Goal: Task Accomplishment & Management: Use online tool/utility

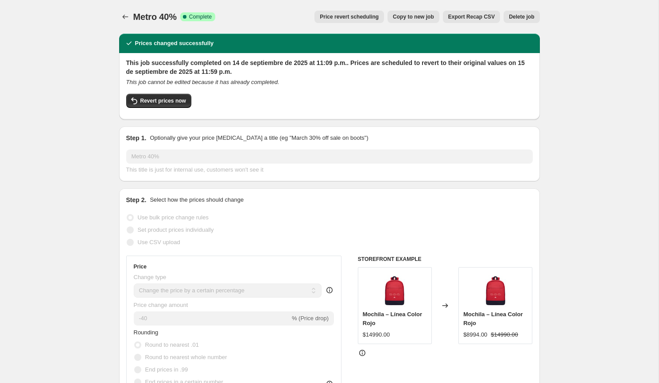
select select "percentage"
click at [121, 19] on icon "Price change jobs" at bounding box center [125, 16] width 9 height 9
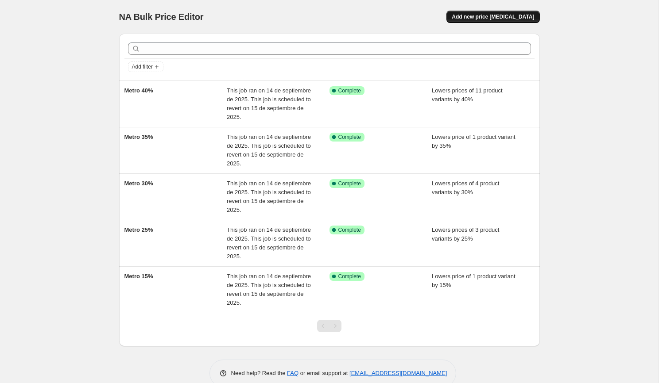
click at [468, 16] on span "Add new price [MEDICAL_DATA]" at bounding box center [493, 16] width 82 height 7
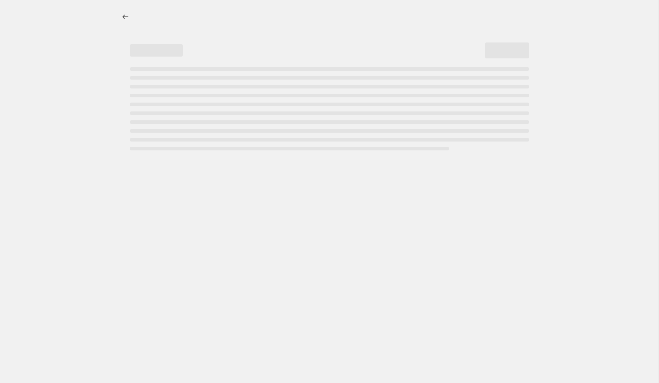
select select "percentage"
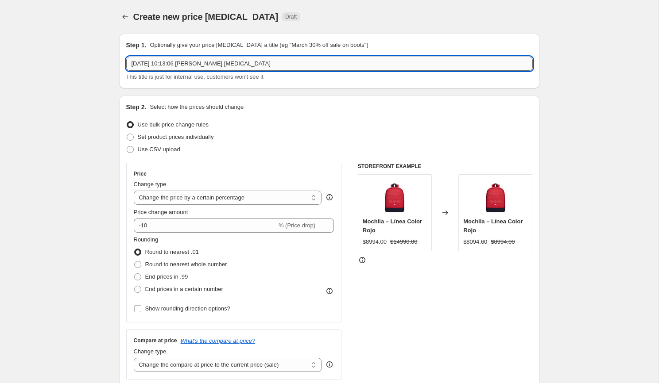
click at [251, 63] on input "[DATE] 10:13:06 [PERSON_NAME] [MEDICAL_DATA]" at bounding box center [329, 64] width 406 height 14
type input "Metro 45%"
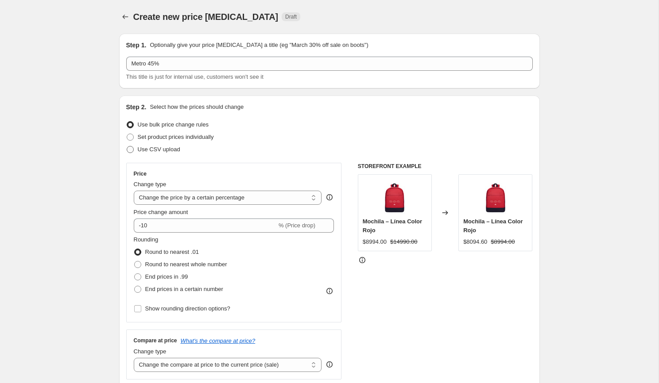
click at [135, 147] on label "Use CSV upload" at bounding box center [153, 149] width 54 height 12
click at [127, 147] on input "Use CSV upload" at bounding box center [127, 146] width 0 height 0
radio input "true"
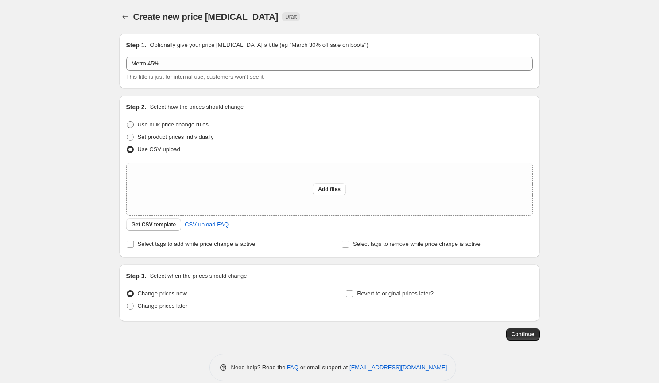
click at [131, 125] on span at bounding box center [130, 124] width 7 height 7
click at [127, 122] on input "Use bulk price change rules" at bounding box center [127, 121] width 0 height 0
radio input "true"
select select "percentage"
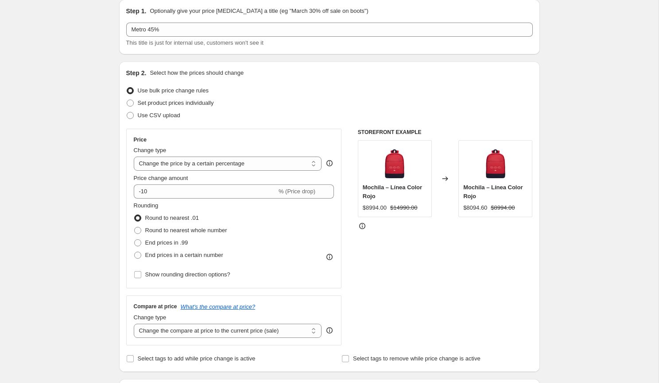
scroll to position [42, 0]
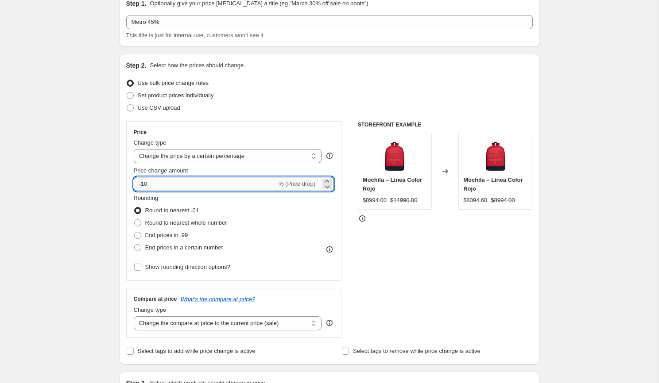
click at [156, 182] on input "-10" at bounding box center [205, 184] width 143 height 14
type input "-1"
type input "-45"
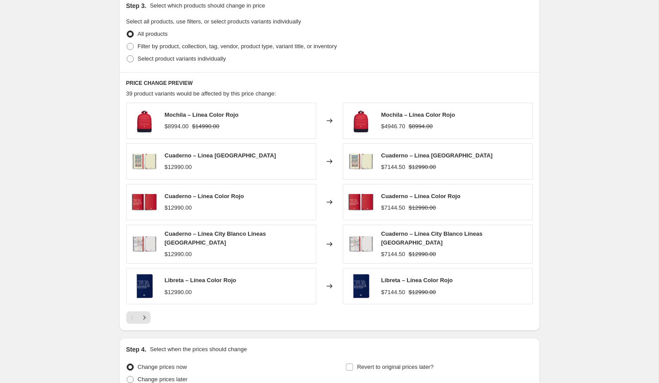
scroll to position [412, 0]
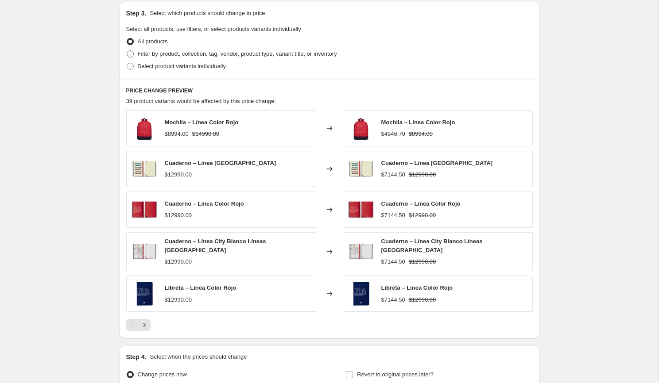
click at [298, 54] on span "Filter by product, collection, tag, vendor, product type, variant title, or inv…" at bounding box center [237, 53] width 199 height 7
click at [127, 51] on input "Filter by product, collection, tag, vendor, product type, variant title, or inv…" at bounding box center [127, 50] width 0 height 0
radio input "true"
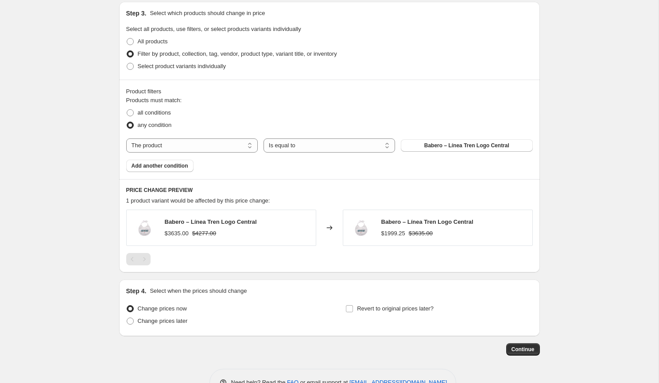
scroll to position [421, 0]
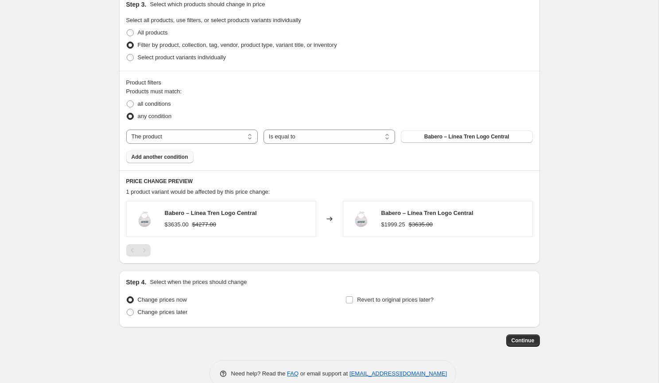
click at [181, 158] on span "Add another condition" at bounding box center [159, 157] width 57 height 7
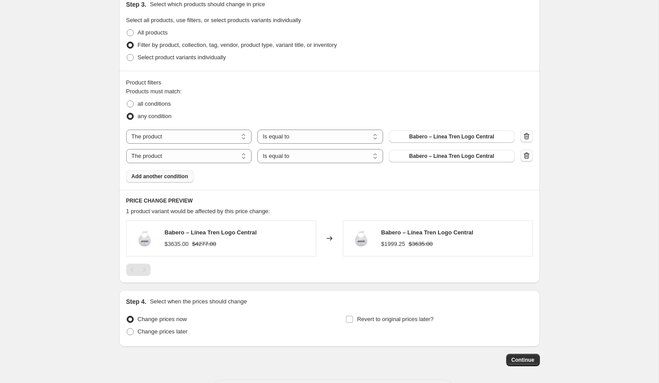
click at [524, 152] on icon "button" at bounding box center [526, 155] width 9 height 9
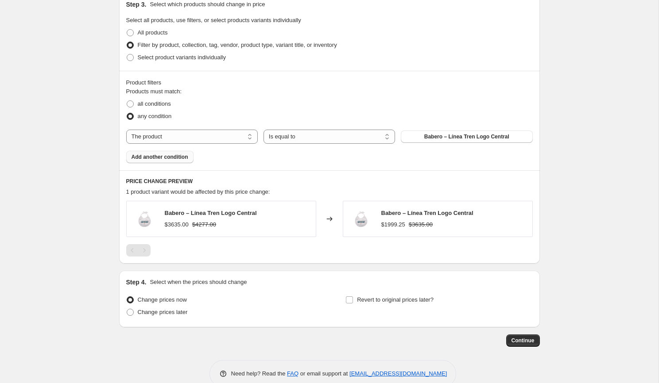
scroll to position [420, 0]
click at [157, 105] on span "all conditions" at bounding box center [154, 104] width 33 height 7
click at [127, 102] on input "all conditions" at bounding box center [127, 101] width 0 height 0
radio input "true"
click at [159, 55] on span "Select product variants individually" at bounding box center [182, 58] width 88 height 7
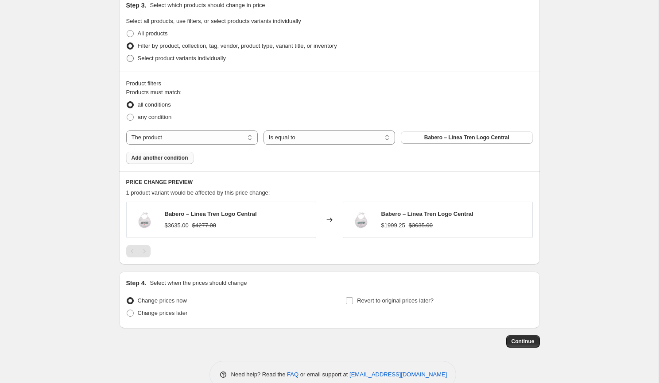
click at [127, 55] on input "Select product variants individually" at bounding box center [127, 55] width 0 height 0
radio input "true"
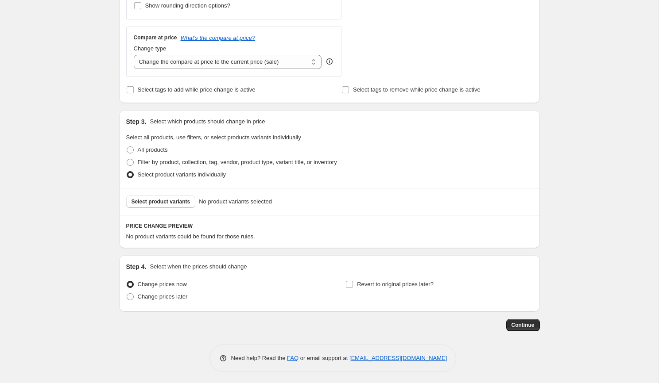
scroll to position [288, 0]
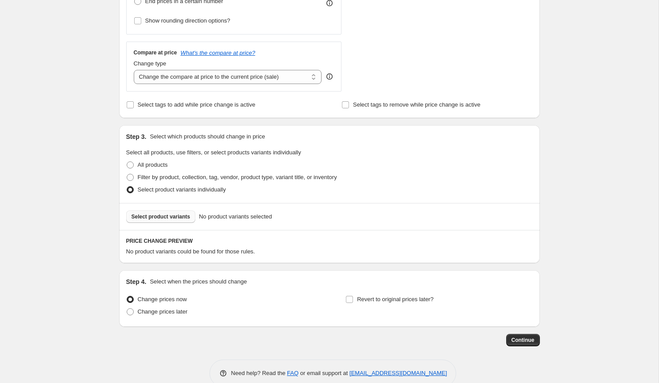
click at [178, 214] on span "Select product variants" at bounding box center [160, 216] width 59 height 7
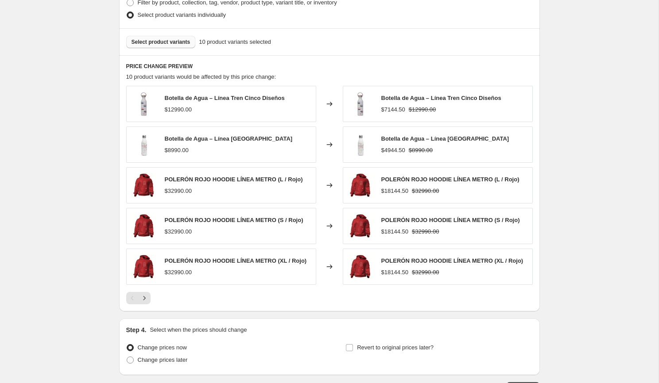
scroll to position [525, 0]
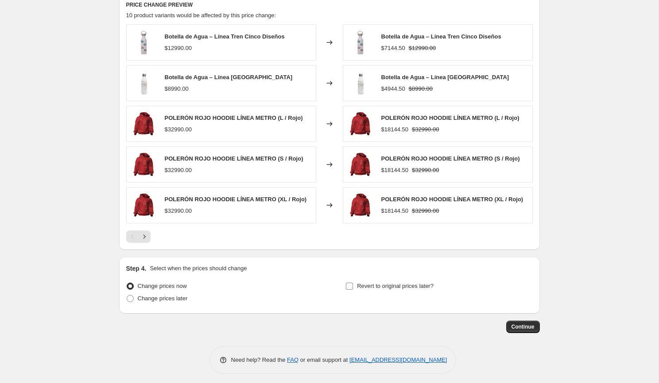
click at [363, 286] on span "Revert to original prices later?" at bounding box center [395, 286] width 77 height 9
click at [353, 286] on input "Revert to original prices later?" at bounding box center [349, 286] width 7 height 7
checkbox input "true"
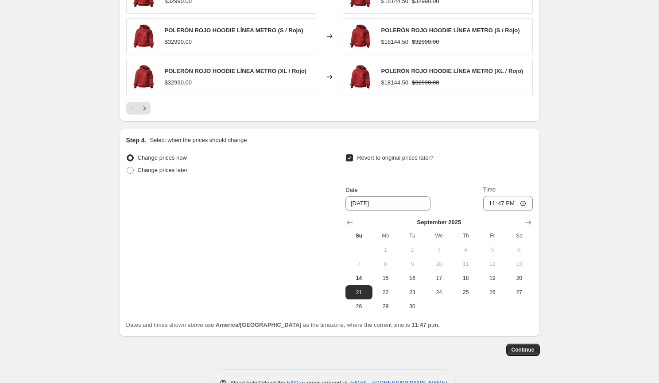
scroll to position [658, 0]
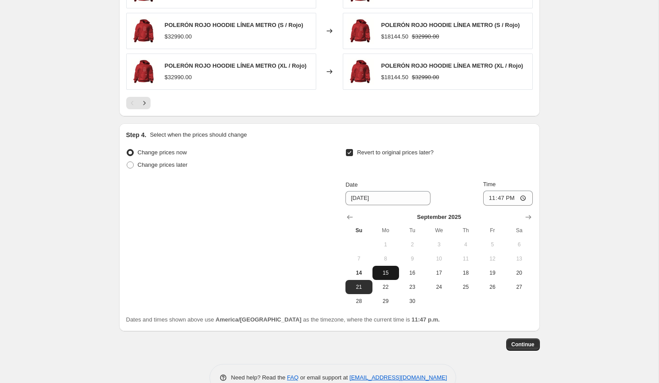
click at [380, 272] on span "15" at bounding box center [385, 273] width 19 height 7
type input "[DATE]"
click at [495, 196] on input "23:47" at bounding box center [508, 198] width 50 height 15
type input "23:59"
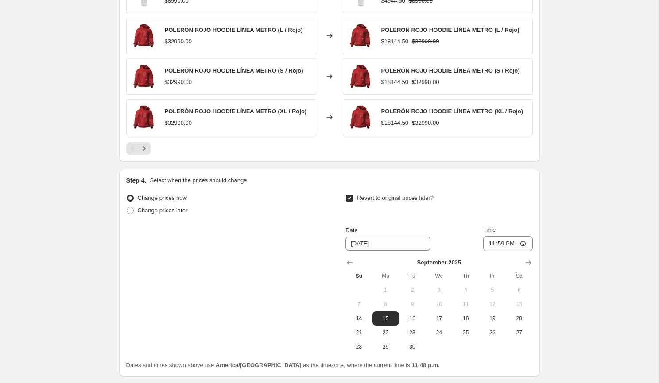
scroll to position [676, 0]
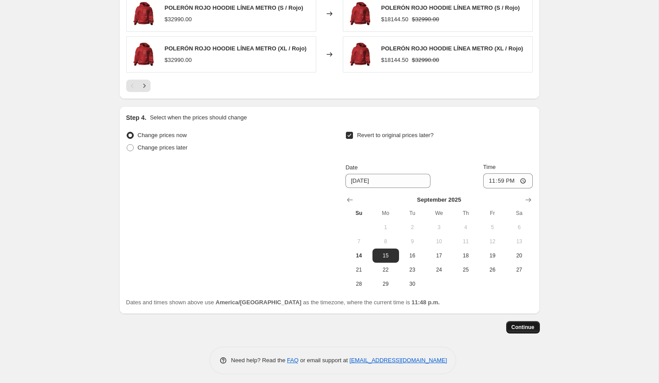
click at [522, 325] on span "Continue" at bounding box center [522, 327] width 23 height 7
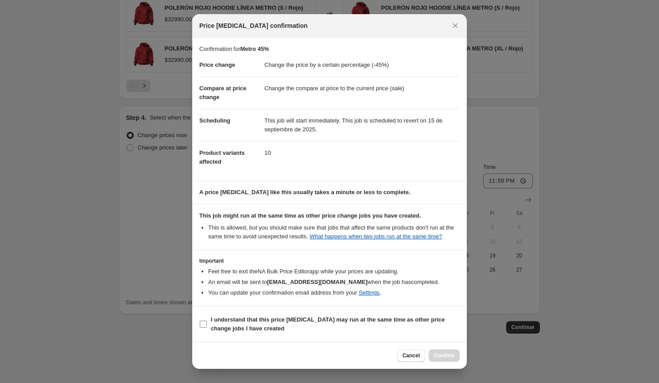
click at [375, 331] on span "I understand that this price [MEDICAL_DATA] may run at the same time as other p…" at bounding box center [335, 325] width 249 height 18
click at [207, 328] on input "I understand that this price [MEDICAL_DATA] may run at the same time as other p…" at bounding box center [203, 324] width 7 height 7
checkbox input "true"
click at [449, 355] on span "Confirm" at bounding box center [444, 355] width 20 height 7
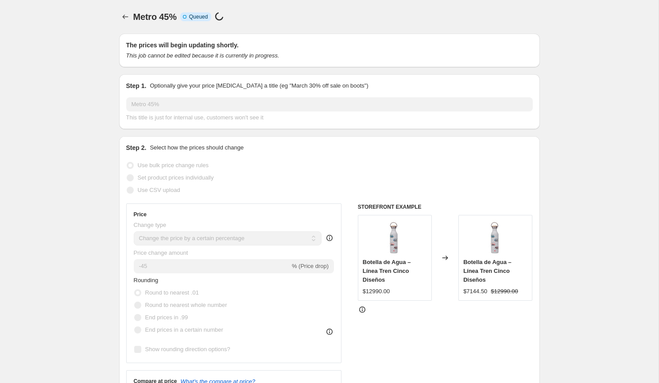
scroll to position [676, 0]
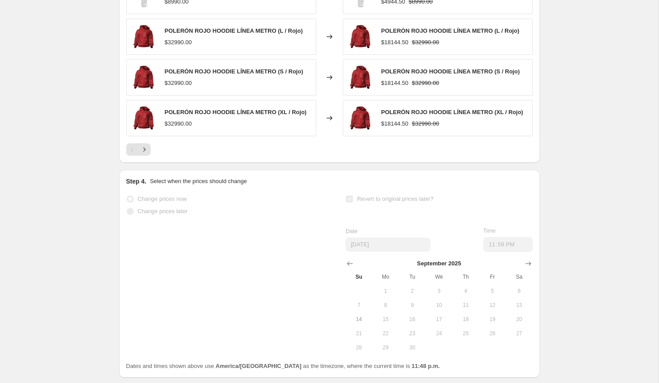
select select "percentage"
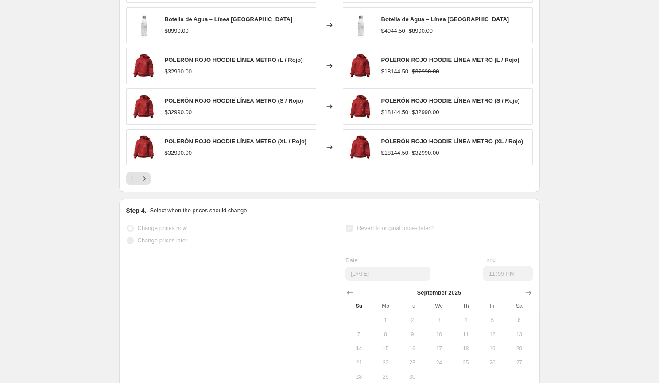
scroll to position [0, 0]
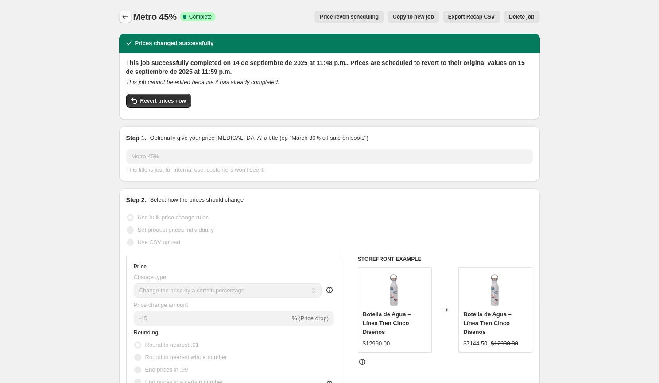
click at [126, 16] on icon "Price change jobs" at bounding box center [125, 16] width 9 height 9
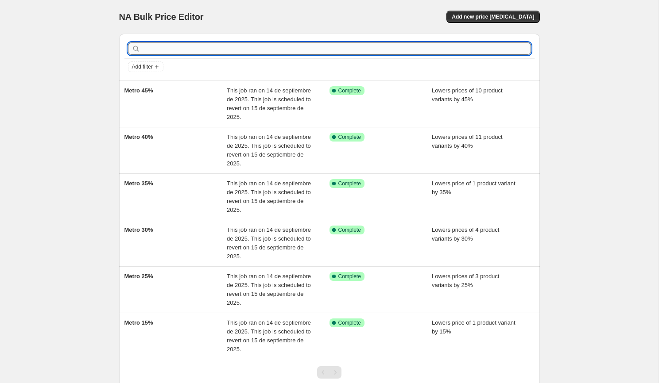
click at [173, 49] on input "text" at bounding box center [336, 49] width 389 height 12
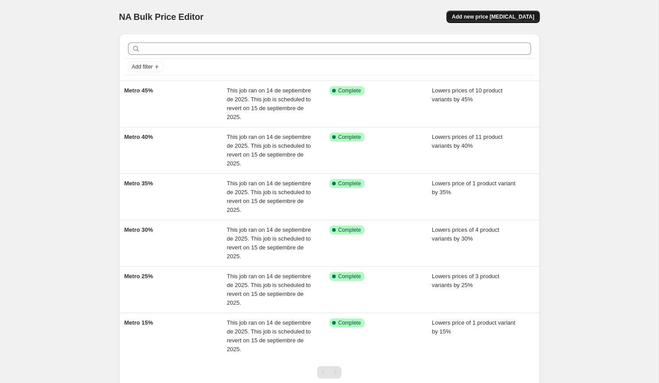
click at [474, 15] on span "Add new price [MEDICAL_DATA]" at bounding box center [493, 16] width 82 height 7
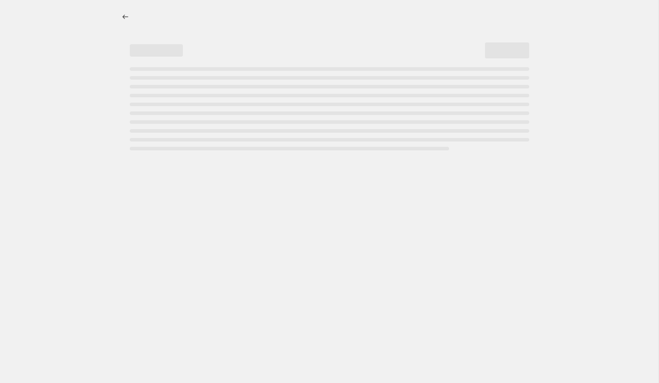
select select "percentage"
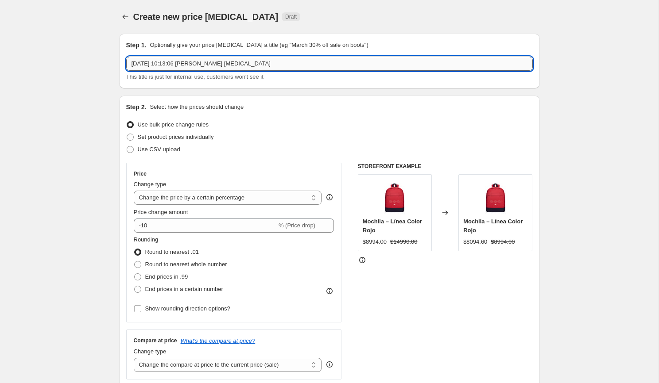
click at [265, 68] on input "[DATE] 10:13:06 [PERSON_NAME] [MEDICAL_DATA]" at bounding box center [329, 64] width 406 height 14
type input "Metro 50%"
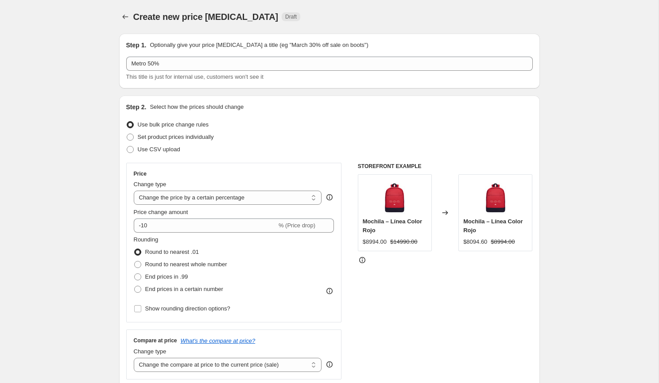
click at [232, 148] on div "Use CSV upload" at bounding box center [329, 149] width 406 height 12
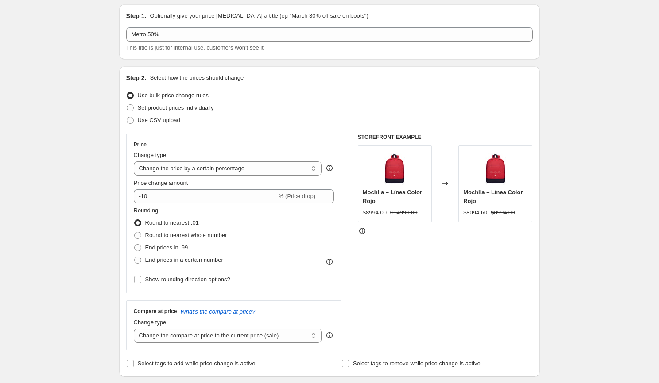
scroll to position [60, 0]
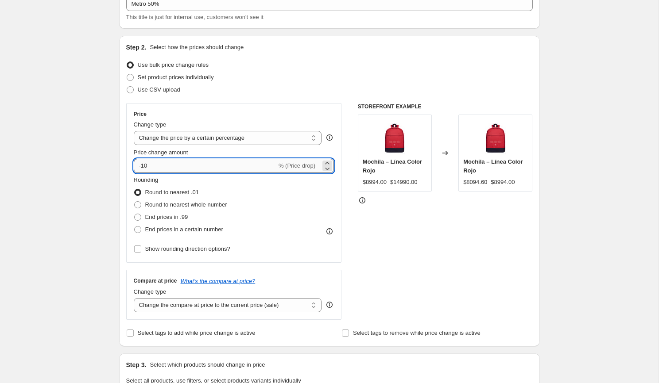
click at [220, 166] on input "-10" at bounding box center [205, 166] width 143 height 14
type input "-1"
type input "-50"
click at [104, 214] on div "Create new price [MEDICAL_DATA]. This page is ready Create new price [MEDICAL_D…" at bounding box center [329, 384] width 658 height 888
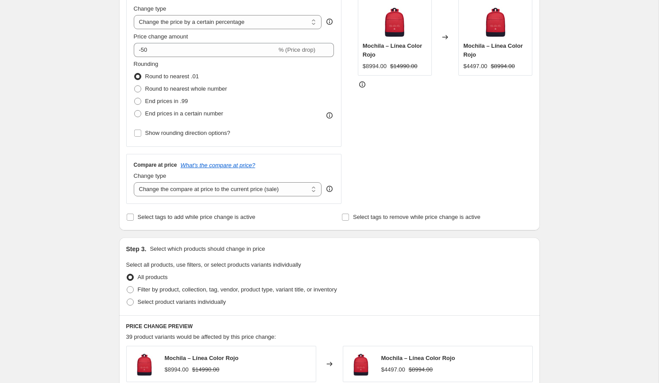
scroll to position [183, 0]
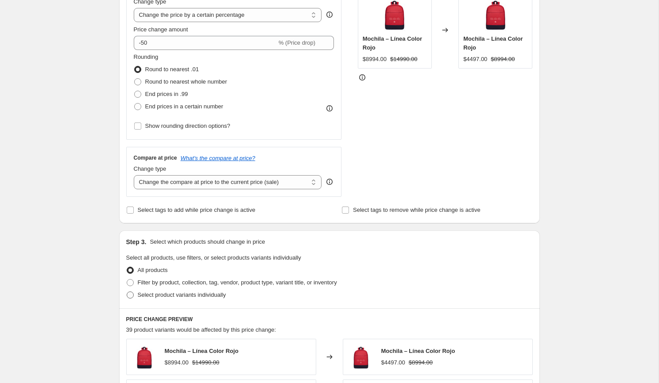
click at [143, 298] on span "Select product variants individually" at bounding box center [182, 295] width 88 height 7
click at [127, 292] on input "Select product variants individually" at bounding box center [127, 292] width 0 height 0
radio input "true"
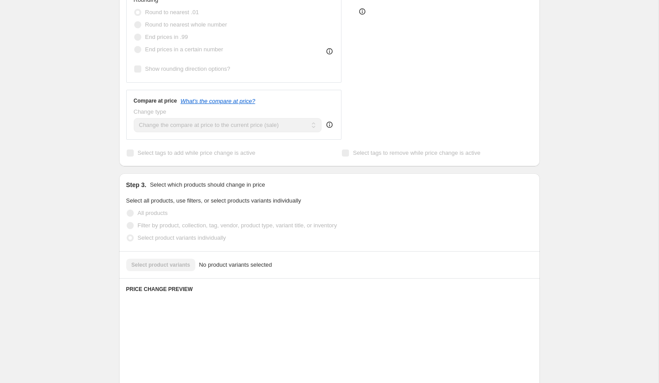
scroll to position [303, 0]
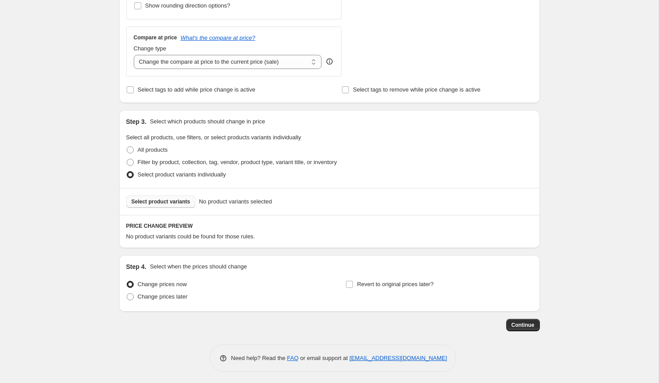
click at [182, 203] on span "Select product variants" at bounding box center [160, 201] width 59 height 7
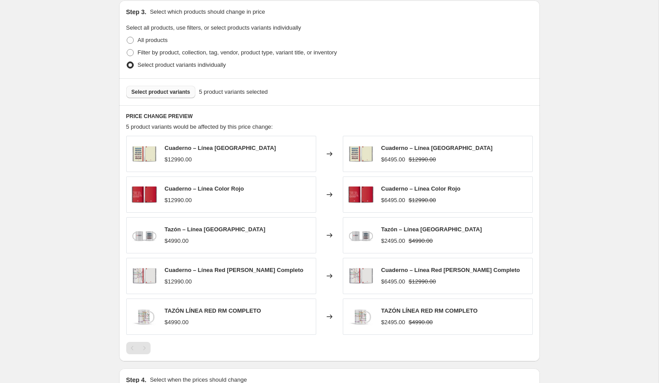
scroll to position [525, 0]
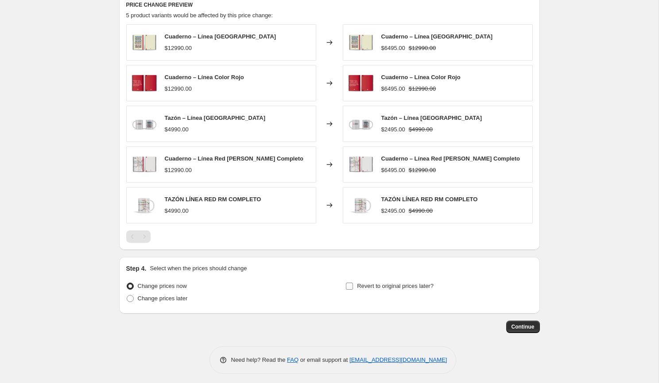
click at [373, 283] on span "Revert to original prices later?" at bounding box center [395, 286] width 77 height 7
click at [353, 283] on input "Revert to original prices later?" at bounding box center [349, 286] width 7 height 7
checkbox input "true"
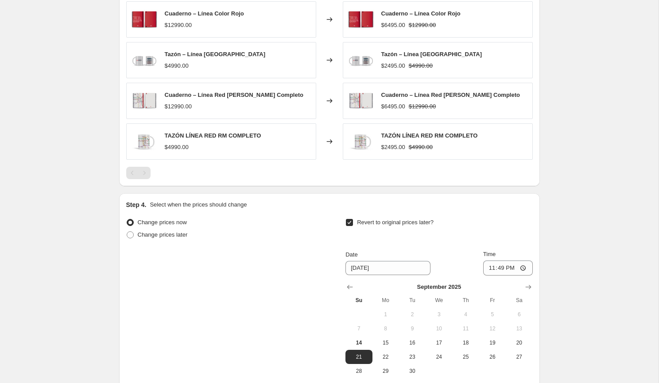
scroll to position [600, 0]
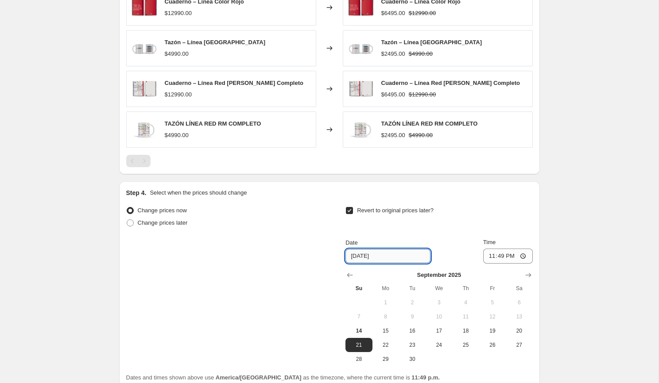
click at [377, 249] on input "[DATE]" at bounding box center [387, 256] width 85 height 14
click at [379, 254] on input "[DATE]" at bounding box center [387, 256] width 85 height 14
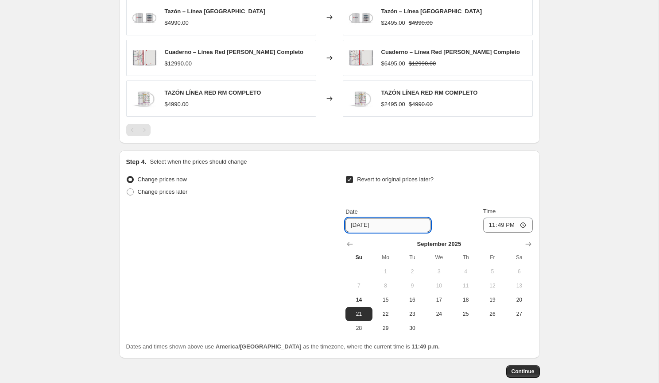
scroll to position [632, 0]
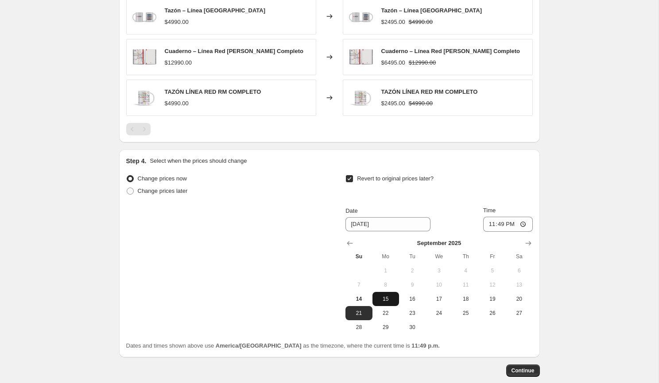
click at [384, 296] on span "15" at bounding box center [385, 299] width 19 height 7
type input "[DATE]"
click at [495, 224] on input "23:49" at bounding box center [508, 224] width 50 height 15
type input "23:59"
click at [471, 180] on div "Revert to original prices later?" at bounding box center [438, 186] width 187 height 27
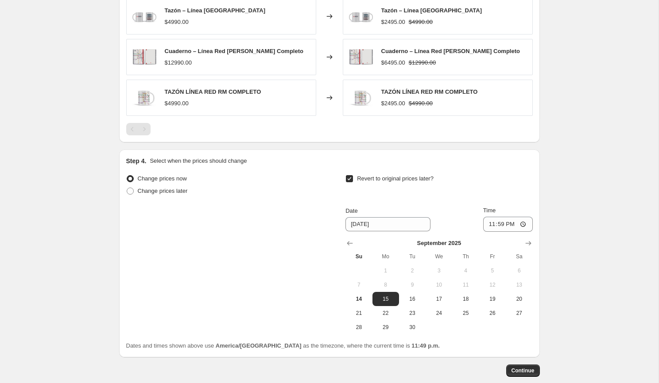
click at [514, 367] on span "Continue" at bounding box center [522, 370] width 23 height 7
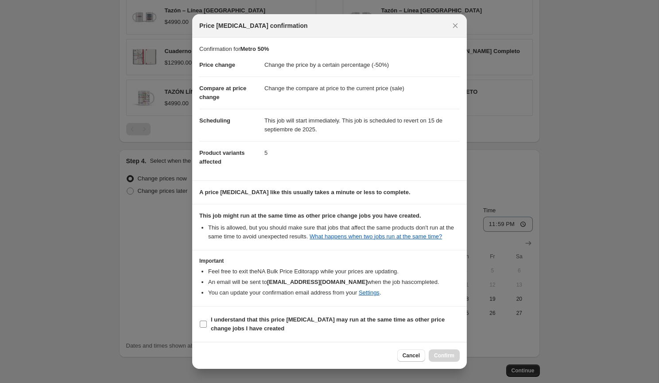
click at [400, 328] on b "I understand that this price [MEDICAL_DATA] may run at the same time as other p…" at bounding box center [328, 324] width 234 height 15
click at [207, 328] on input "I understand that this price [MEDICAL_DATA] may run at the same time as other p…" at bounding box center [203, 324] width 7 height 7
checkbox input "true"
click at [445, 363] on div "Cancel Confirm" at bounding box center [329, 355] width 274 height 27
click at [445, 356] on span "Confirm" at bounding box center [444, 355] width 20 height 7
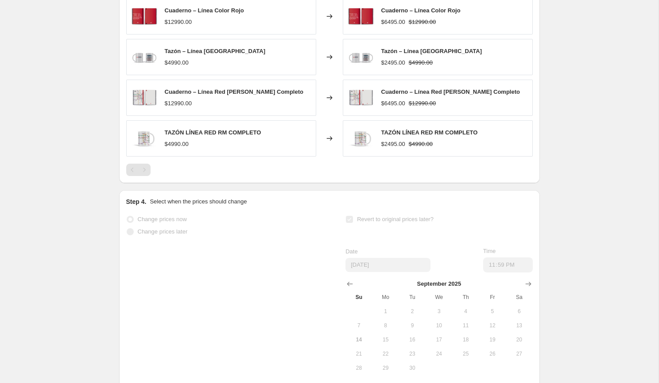
scroll to position [645, 0]
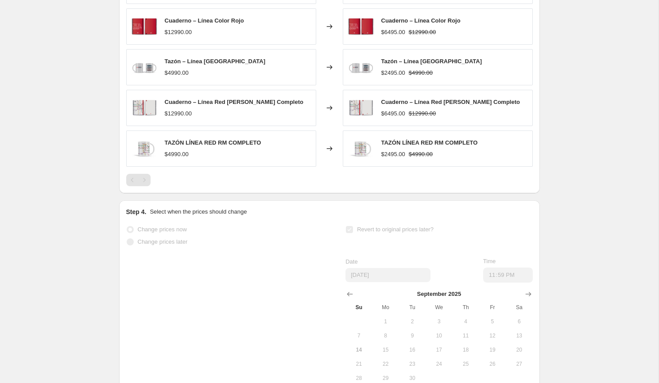
select select "percentage"
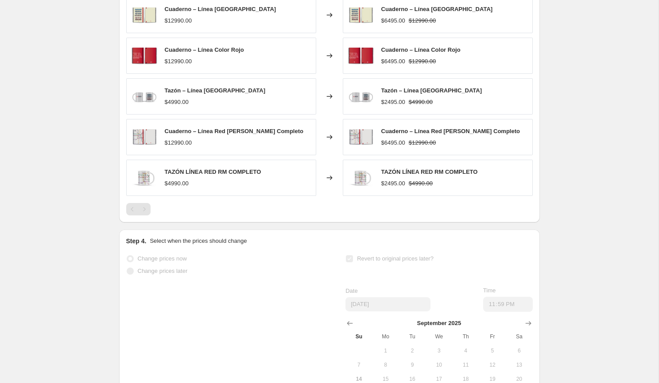
scroll to position [0, 0]
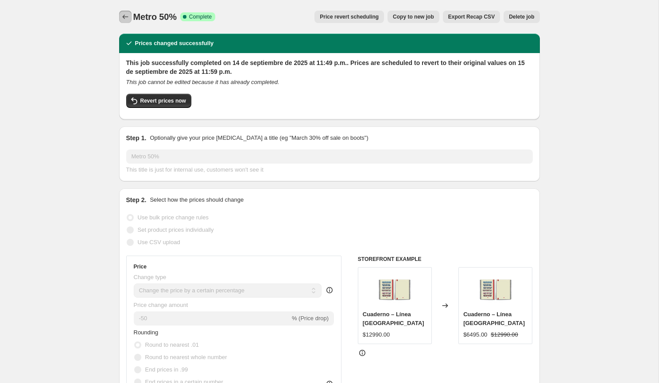
click at [128, 19] on icon "Price change jobs" at bounding box center [125, 16] width 9 height 9
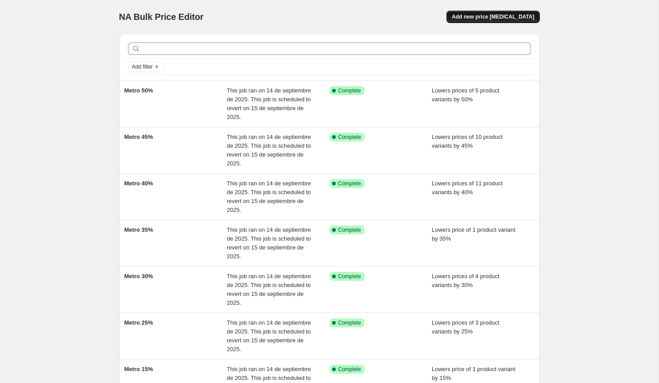
click at [480, 15] on span "Add new price [MEDICAL_DATA]" at bounding box center [493, 16] width 82 height 7
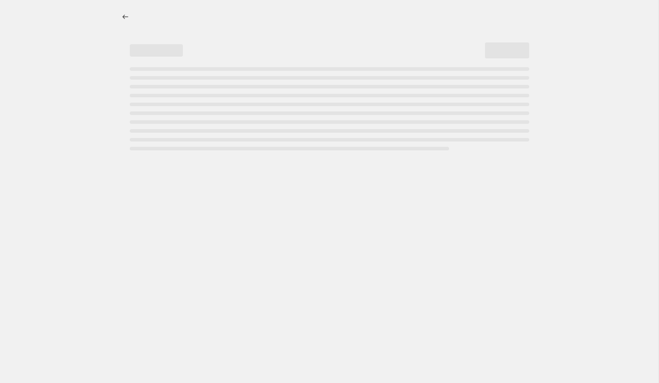
select select "percentage"
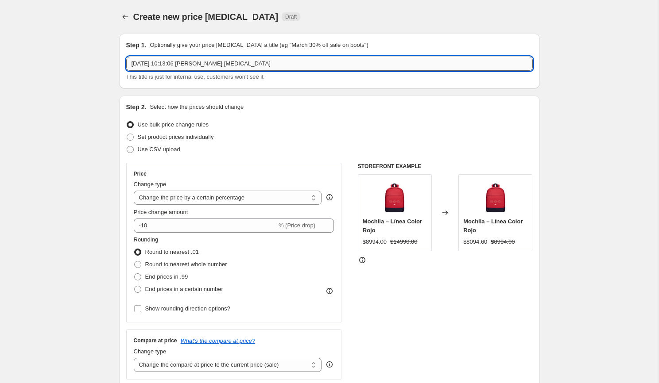
click at [277, 62] on input "[DATE] 10:13:06 [PERSON_NAME] [MEDICAL_DATA]" at bounding box center [329, 64] width 406 height 14
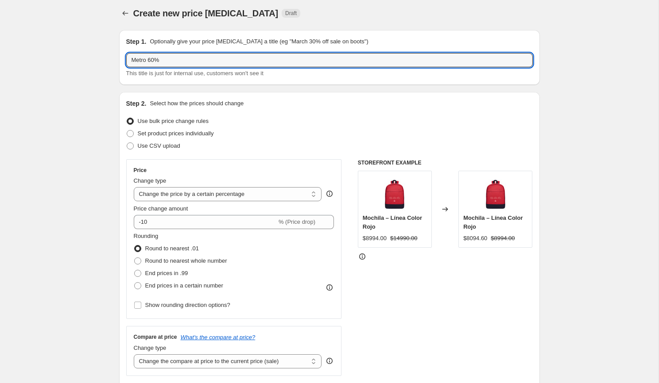
scroll to position [9, 0]
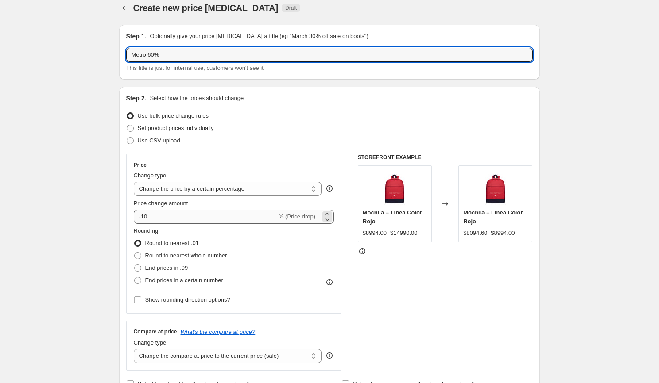
type input "Metro 60%"
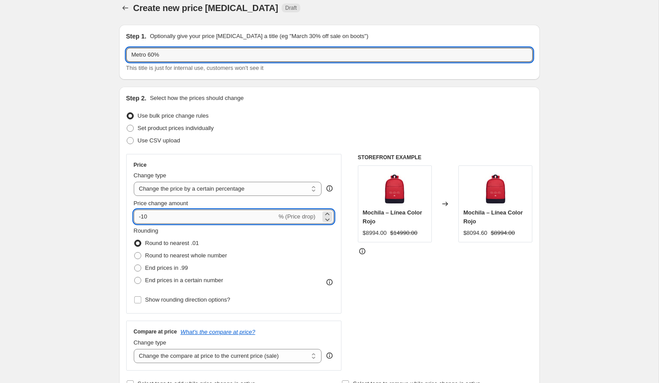
click at [197, 216] on input "-10" at bounding box center [205, 217] width 143 height 14
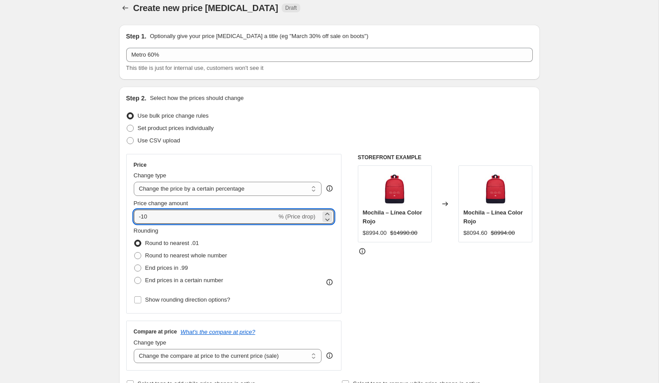
type input "-1"
type input "-60"
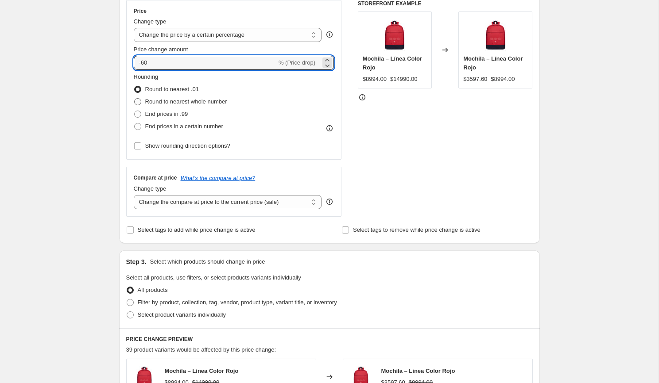
scroll to position [192, 0]
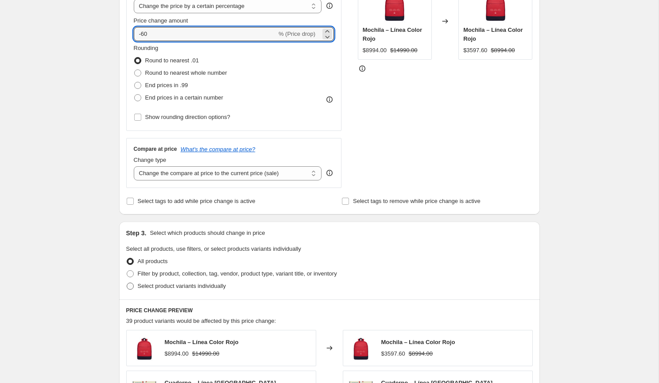
click at [218, 289] on span "Select product variants individually" at bounding box center [182, 286] width 88 height 9
click at [127, 283] on input "Select product variants individually" at bounding box center [127, 283] width 0 height 0
radio input "true"
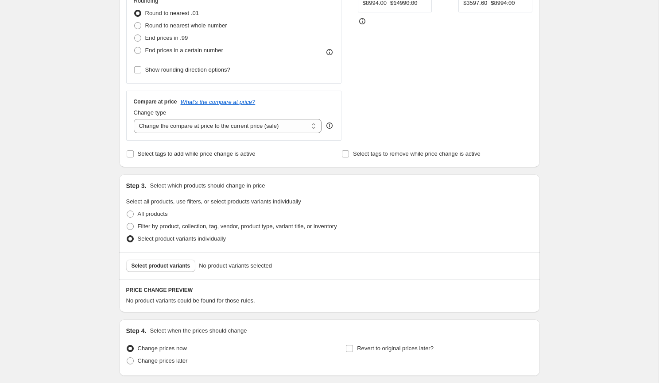
scroll to position [299, 0]
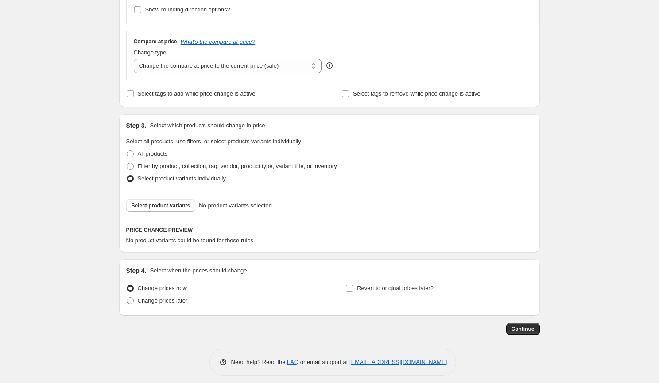
click at [187, 212] on div "Select product variants No product variants selected" at bounding box center [329, 205] width 421 height 27
click at [187, 205] on span "Select product variants" at bounding box center [160, 205] width 59 height 7
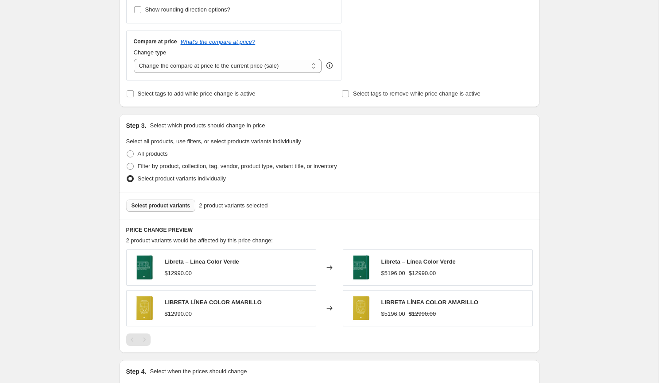
scroll to position [403, 0]
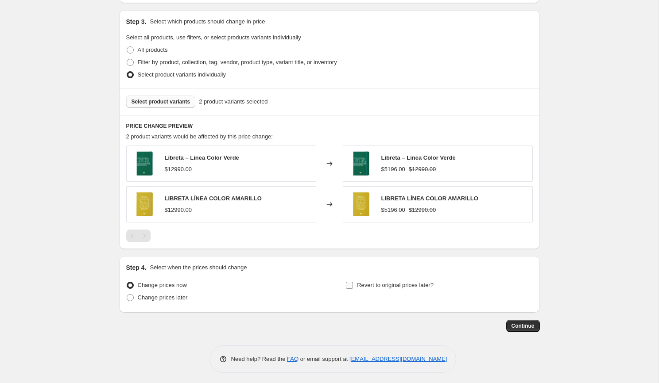
click at [384, 287] on label "Revert to original prices later?" at bounding box center [389, 285] width 88 height 12
click at [353, 287] on input "Revert to original prices later?" at bounding box center [349, 285] width 7 height 7
checkbox input "true"
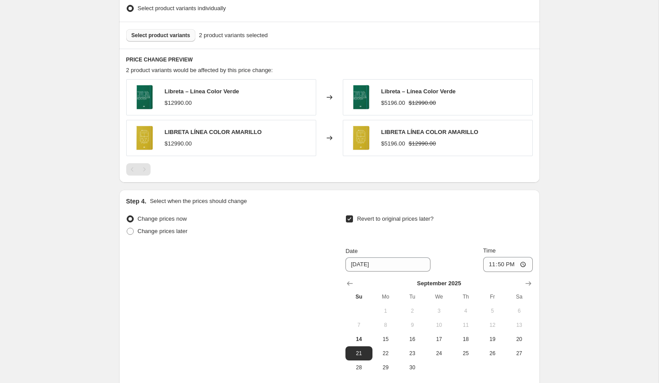
scroll to position [537, 0]
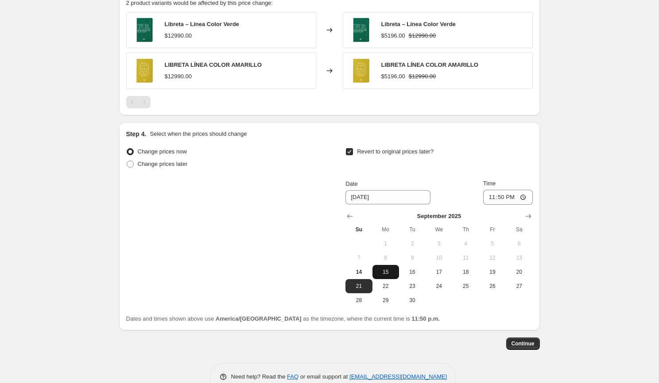
click at [388, 269] on span "15" at bounding box center [385, 272] width 19 height 7
type input "[DATE]"
click at [494, 197] on input "23:50" at bounding box center [508, 197] width 50 height 15
type input "23:59"
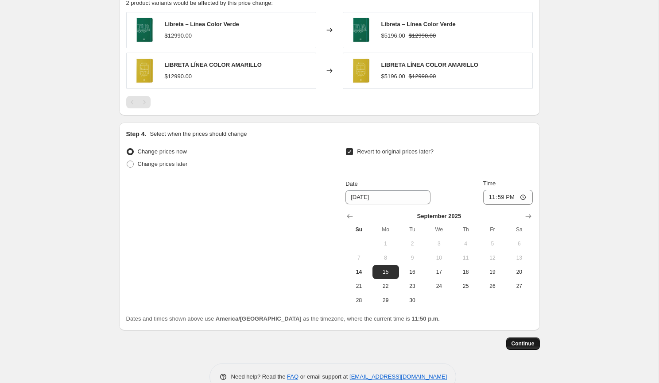
click at [519, 338] on button "Continue" at bounding box center [523, 344] width 34 height 12
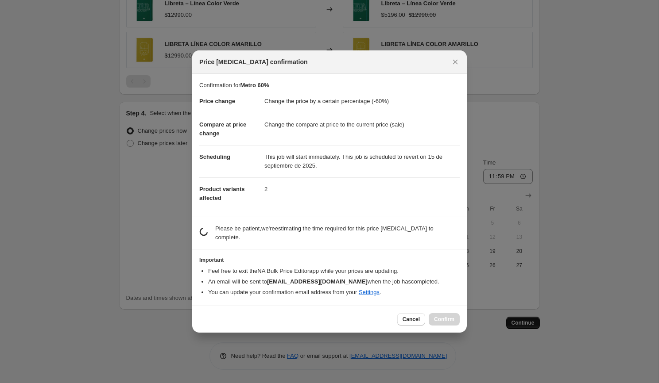
scroll to position [0, 0]
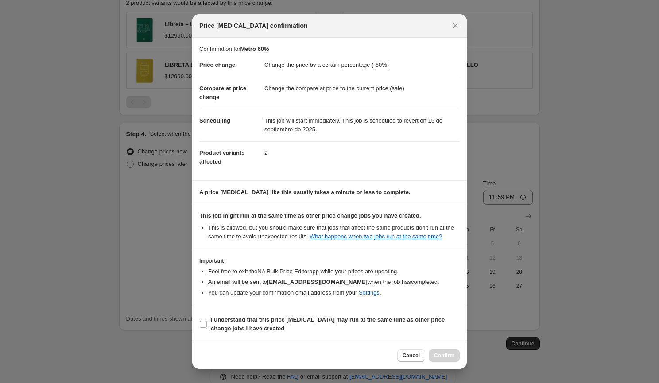
click at [388, 306] on section "Important Feel free to exit the NA Bulk Price Editor app while your prices are …" at bounding box center [329, 279] width 274 height 56
click at [384, 324] on b "I understand that this price [MEDICAL_DATA] may run at the same time as other p…" at bounding box center [328, 324] width 234 height 15
click at [207, 324] on input "I understand that this price [MEDICAL_DATA] may run at the same time as other p…" at bounding box center [203, 324] width 7 height 7
checkbox input "true"
click at [439, 355] on span "Confirm" at bounding box center [444, 355] width 20 height 7
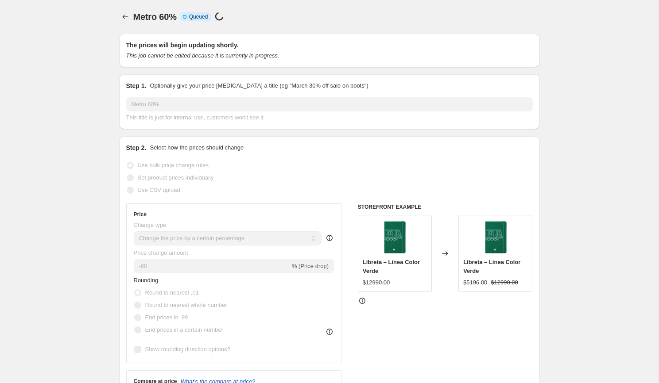
scroll to position [537, 0]
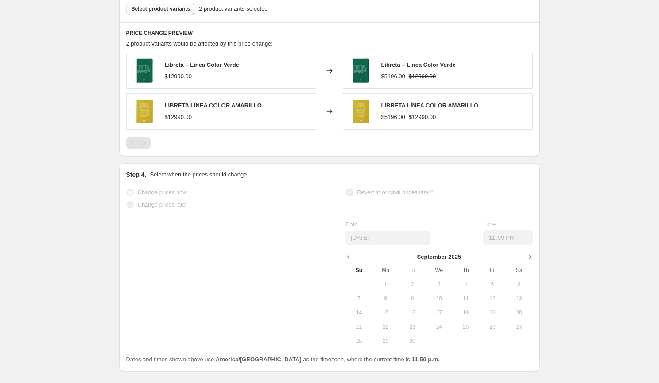
select select "percentage"
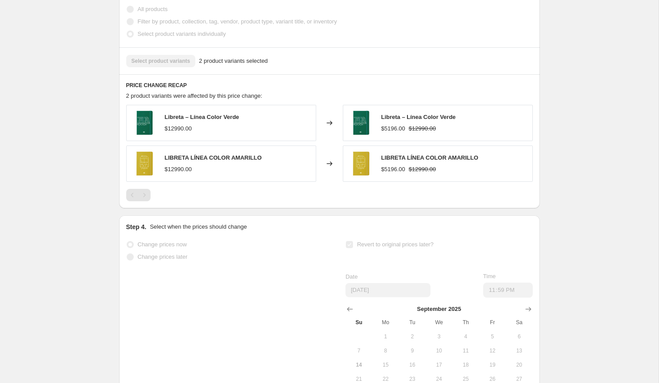
scroll to position [0, 0]
